Goal: Find specific page/section: Find specific page/section

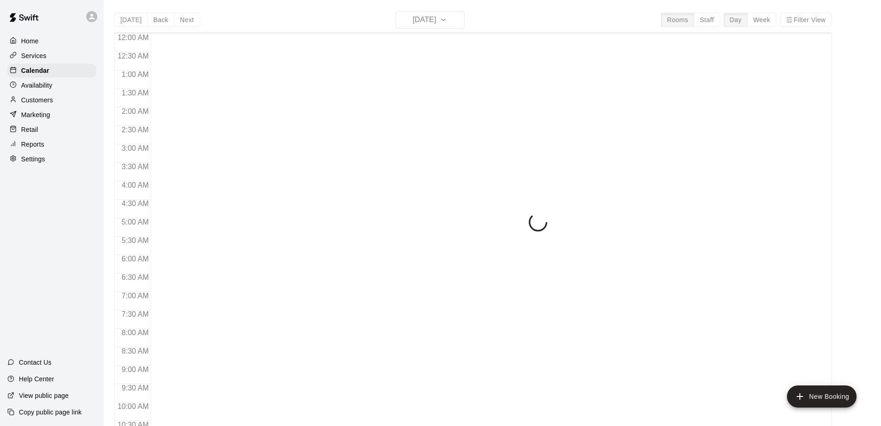
scroll to position [366, 0]
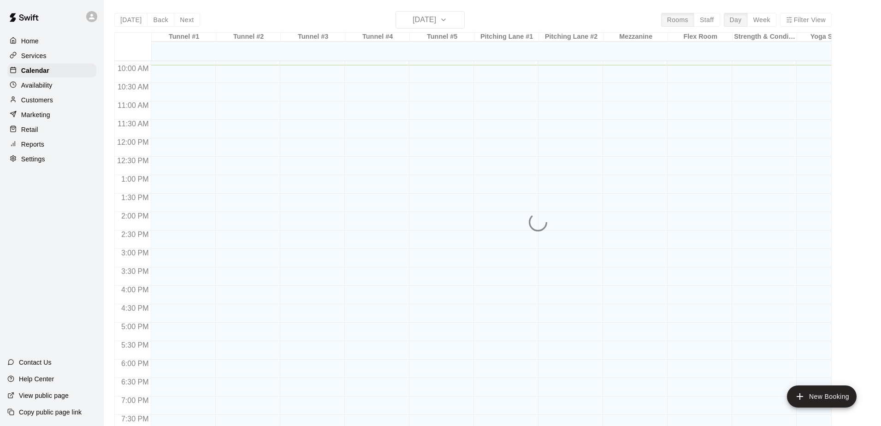
click at [28, 40] on p "Home" at bounding box center [30, 40] width 18 height 9
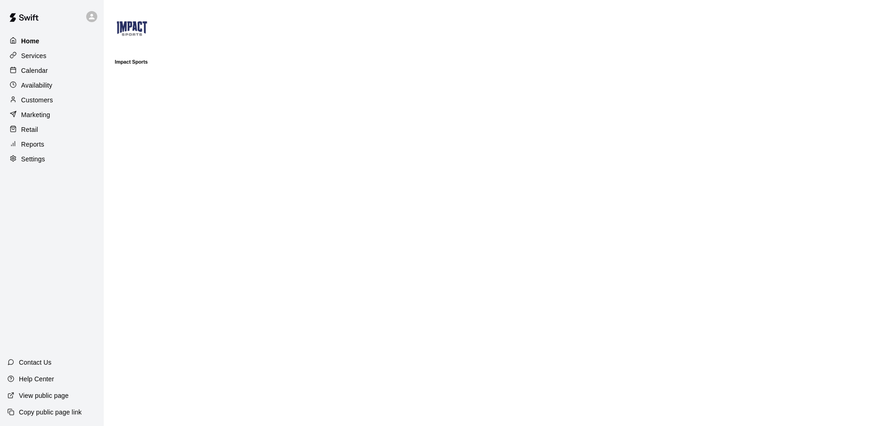
click at [28, 41] on p "Home" at bounding box center [30, 40] width 18 height 9
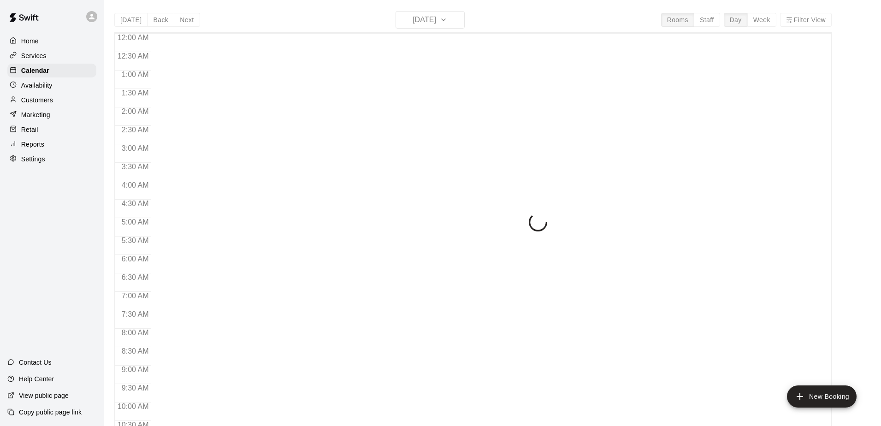
scroll to position [370, 0]
